Goal: Information Seeking & Learning: Learn about a topic

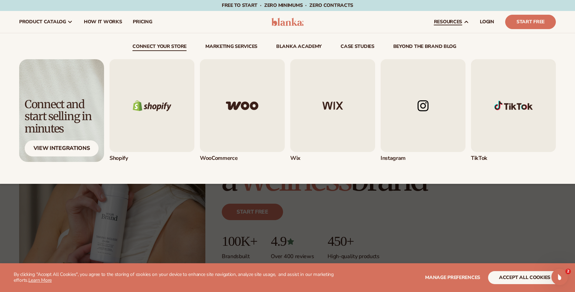
click at [152, 98] on img "1 / 5" at bounding box center [152, 105] width 85 height 93
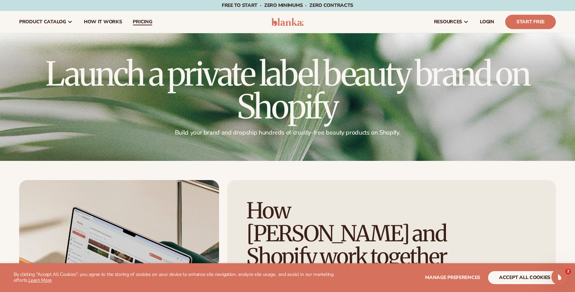
click at [136, 24] on span "pricing" at bounding box center [142, 21] width 19 height 5
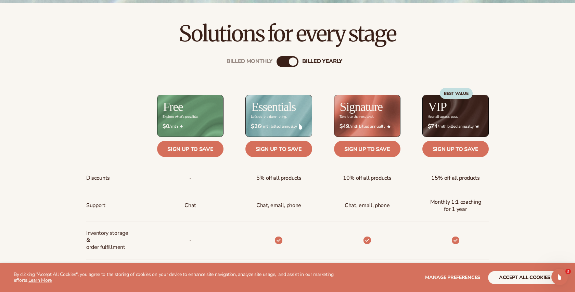
scroll to position [240, 0]
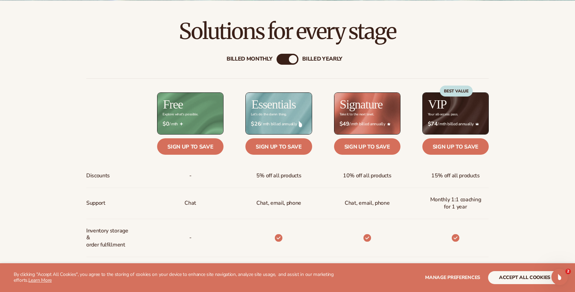
click at [253, 60] on div "Billed Monthly" at bounding box center [250, 59] width 46 height 7
click at [312, 55] on div "Billed Monthly billed Yearly Billed Monthly billed Yearly Discounts Support Inv…" at bounding box center [287, 272] width 441 height 459
click at [321, 62] on div "billed Yearly" at bounding box center [322, 59] width 40 height 7
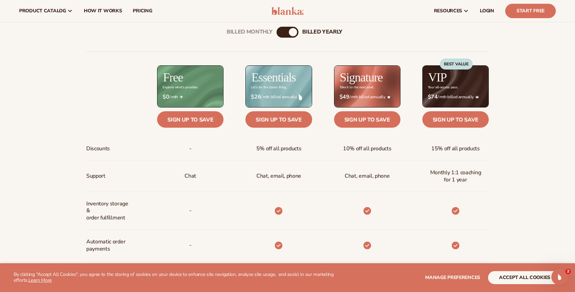
scroll to position [264, 0]
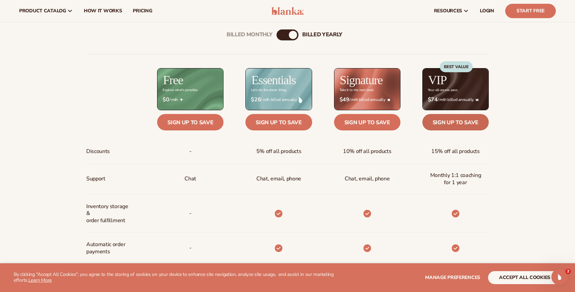
click at [468, 120] on link "Sign up to save" at bounding box center [455, 122] width 66 height 16
click at [568, 282] on section "WE USE COOKIES By clicking "Accept All Cookies", you agree to the storing of co…" at bounding box center [287, 277] width 575 height 29
click at [560, 276] on icon "Open Intercom Messenger" at bounding box center [558, 275] width 11 height 11
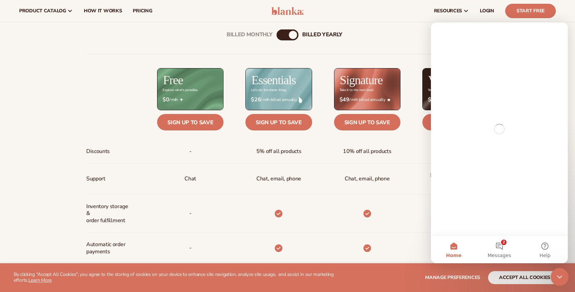
scroll to position [0, 0]
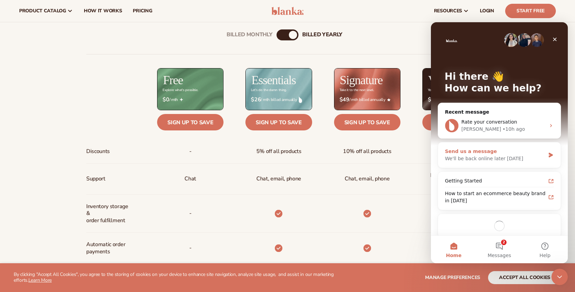
click at [481, 157] on div "We'll be back online later today" at bounding box center [495, 158] width 100 height 7
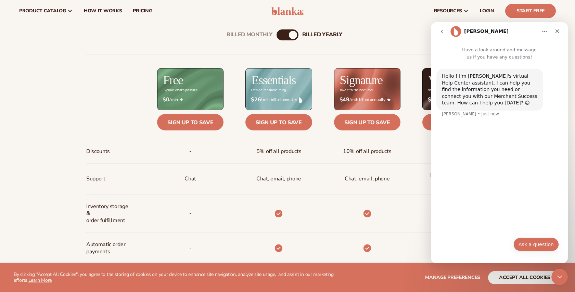
click at [533, 243] on button "Ask a question" at bounding box center [536, 244] width 46 height 14
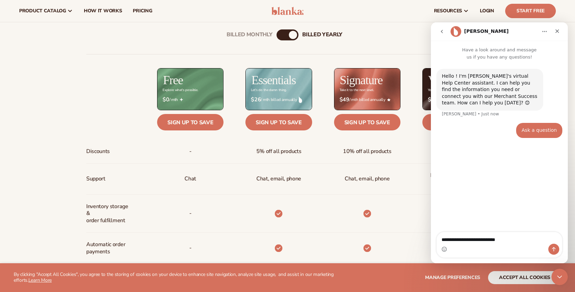
type textarea "**********"
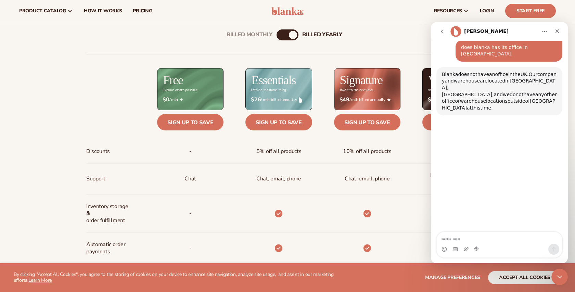
scroll to position [92, 0]
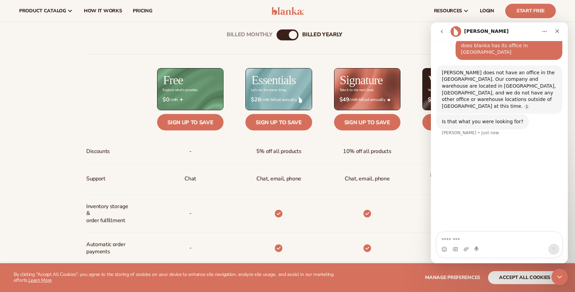
click at [496, 243] on textarea "Message…" at bounding box center [499, 238] width 125 height 12
click at [260, 35] on div "Billed Monthly" at bounding box center [250, 34] width 46 height 7
click at [317, 38] on div "Billed Monthly billed Yearly Billed Monthly billed Yearly Discounts Support Inv…" at bounding box center [287, 247] width 441 height 459
click at [318, 34] on div "billed Yearly" at bounding box center [322, 34] width 40 height 7
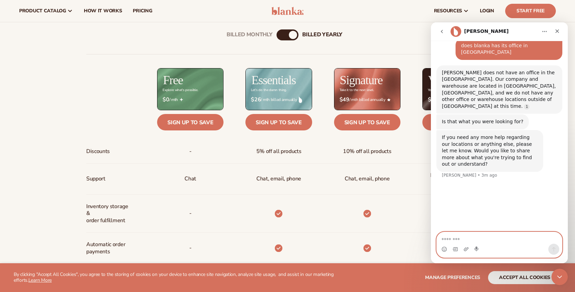
click at [494, 237] on textarea "Message…" at bounding box center [499, 238] width 125 height 12
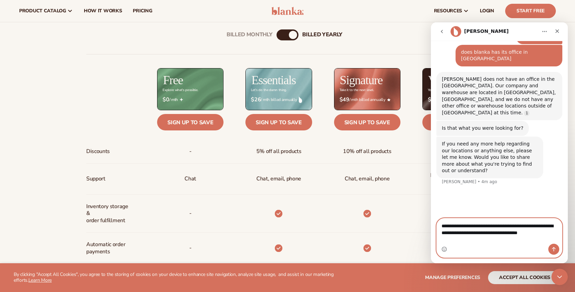
scroll to position [86, 0]
type textarea "**********"
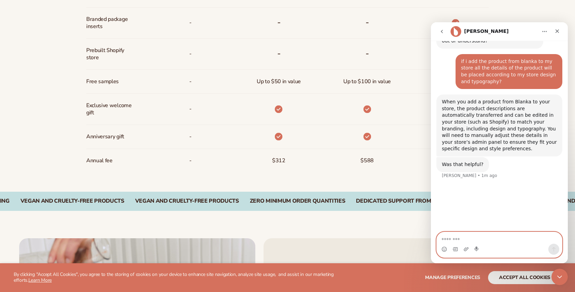
scroll to position [552, 0]
type textarea "********"
